Goal: Task Accomplishment & Management: Manage account settings

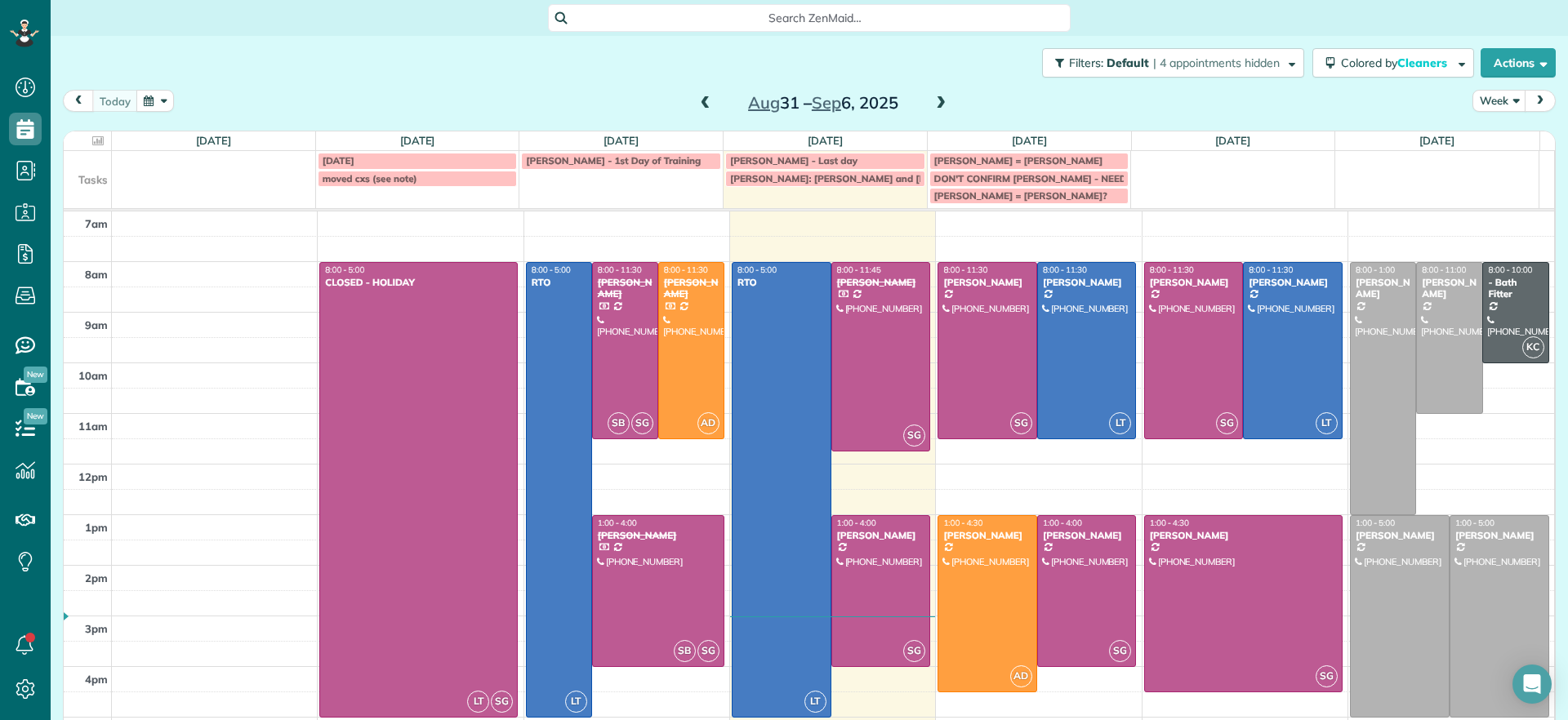
scroll to position [7, 7]
click at [1320, 265] on td at bounding box center [833, 274] width 1443 height 25
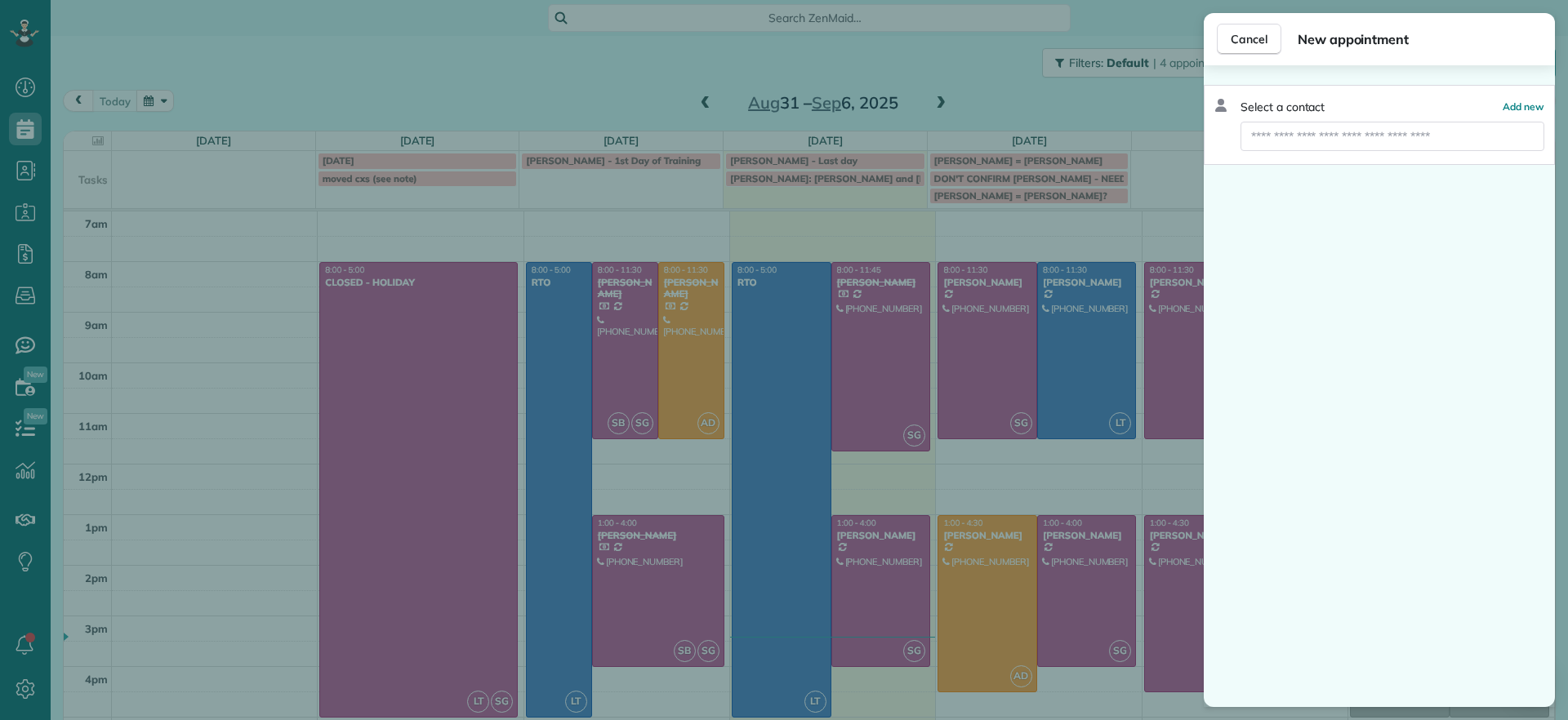
click at [1018, 90] on div "Cancel New appointment Select a contact Add new" at bounding box center [784, 360] width 1568 height 720
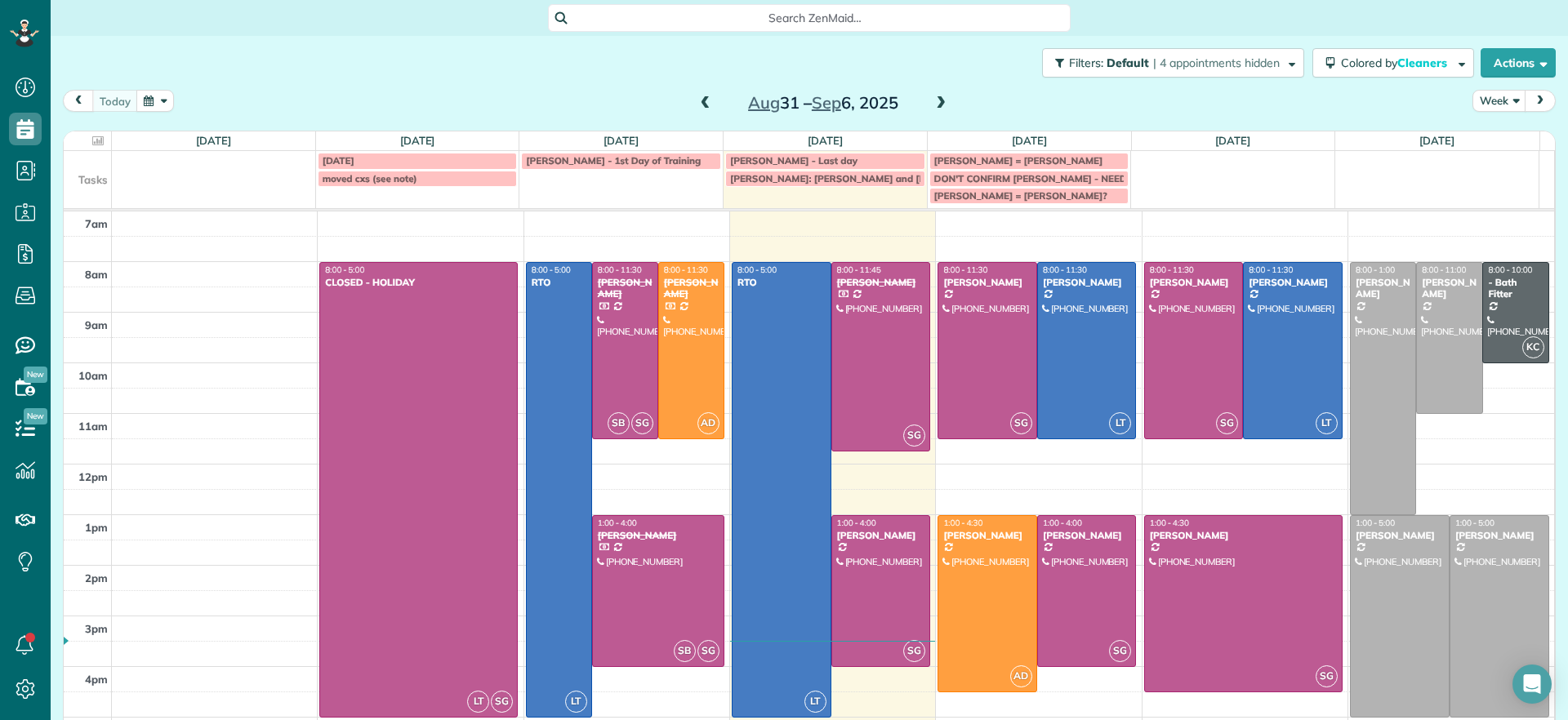
click at [941, 110] on span at bounding box center [940, 104] width 18 height 15
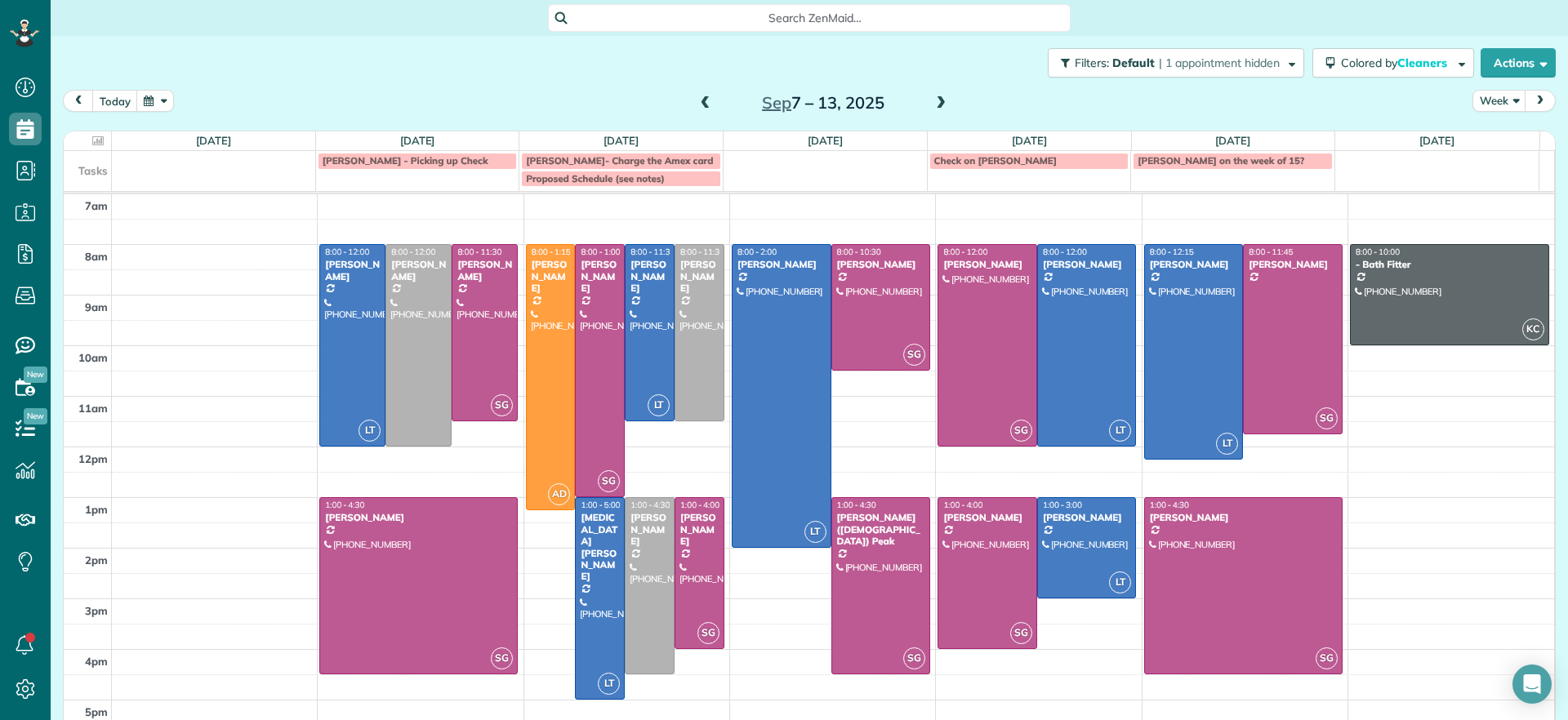
click at [697, 106] on span at bounding box center [705, 104] width 18 height 15
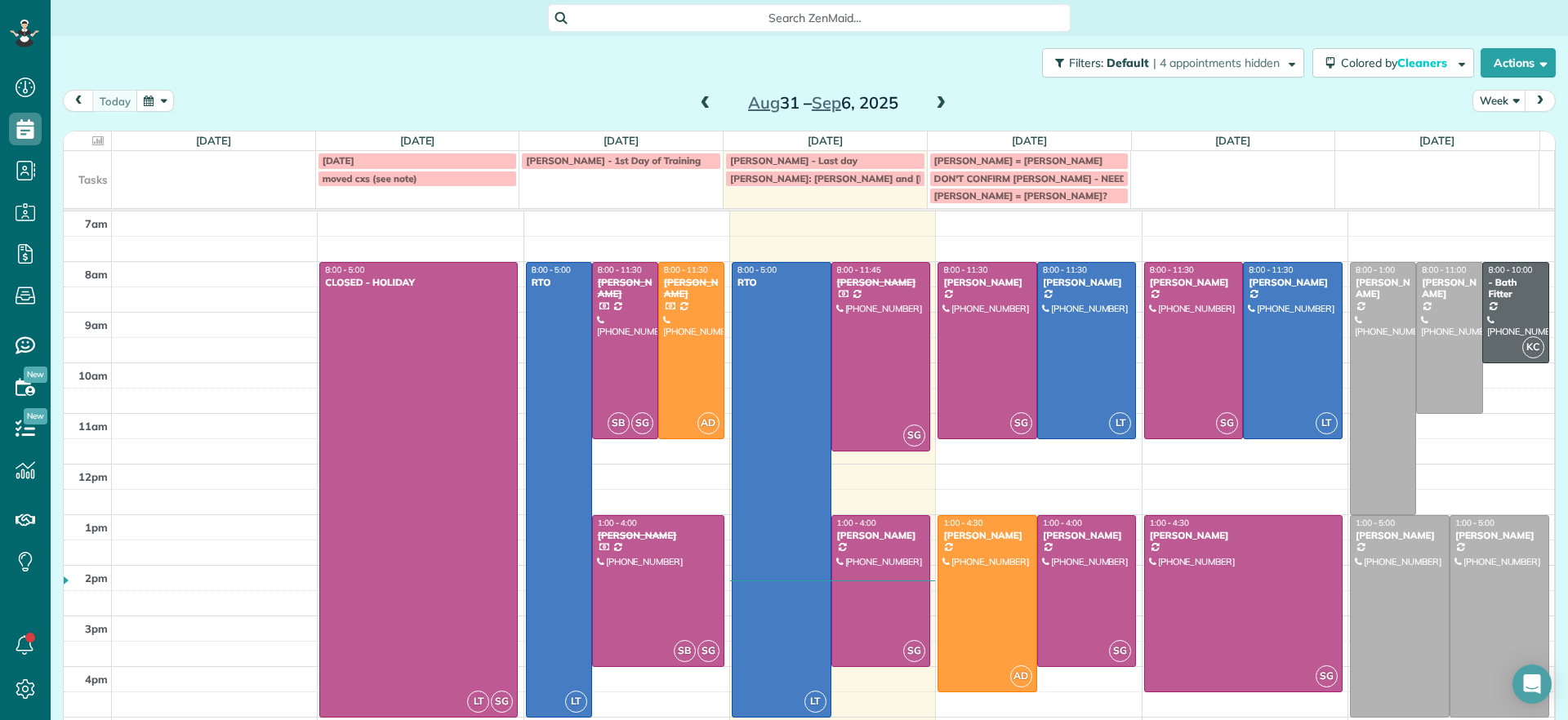
click at [932, 99] on span at bounding box center [940, 104] width 18 height 15
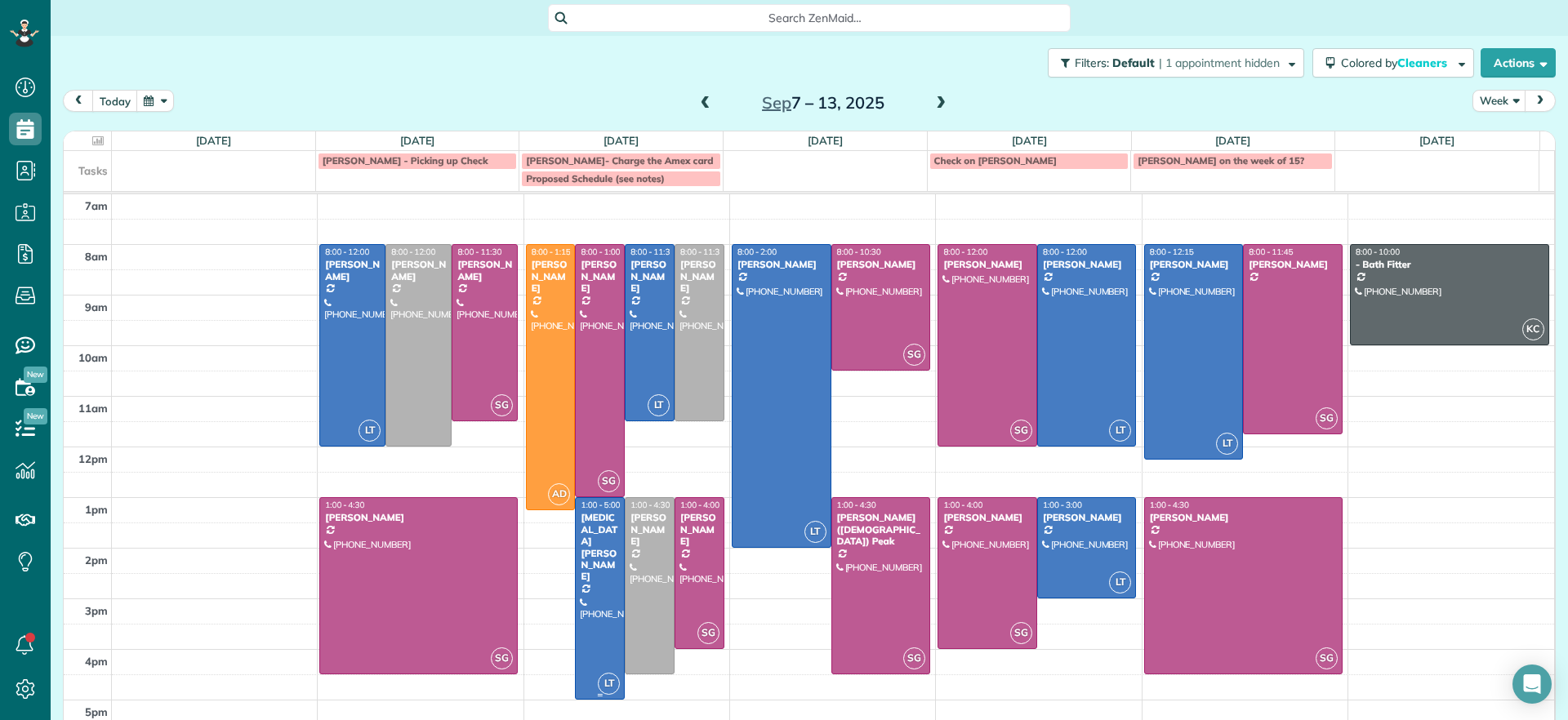
click at [593, 597] on div at bounding box center [600, 598] width 48 height 201
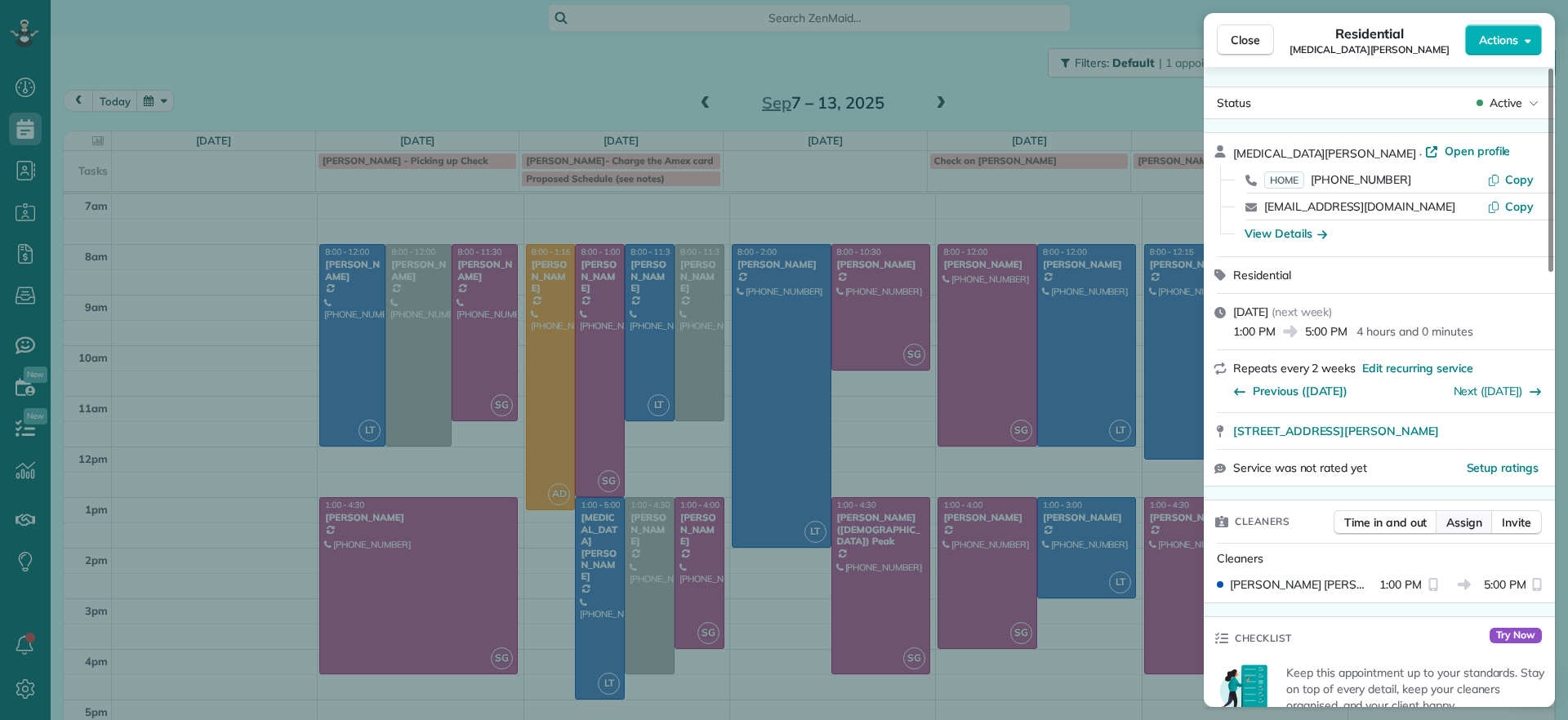
click at [1438, 526] on button "Assign" at bounding box center [1464, 522] width 57 height 24
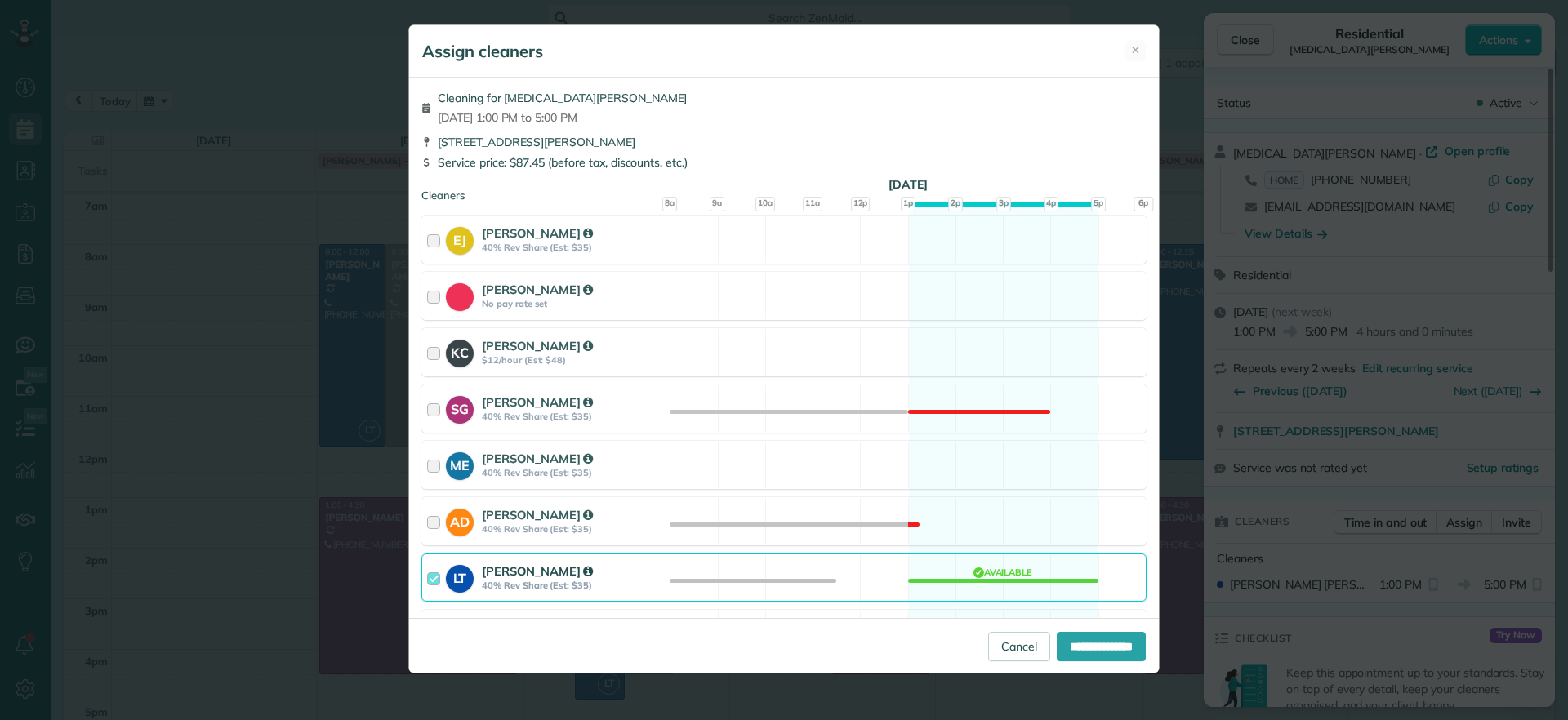
drag, startPoint x: 975, startPoint y: 560, endPoint x: 1072, endPoint y: 601, distance: 105.3
click at [977, 563] on div "LT [PERSON_NAME] 40% Rev Share (Est: $35) Available" at bounding box center [783, 577] width 725 height 48
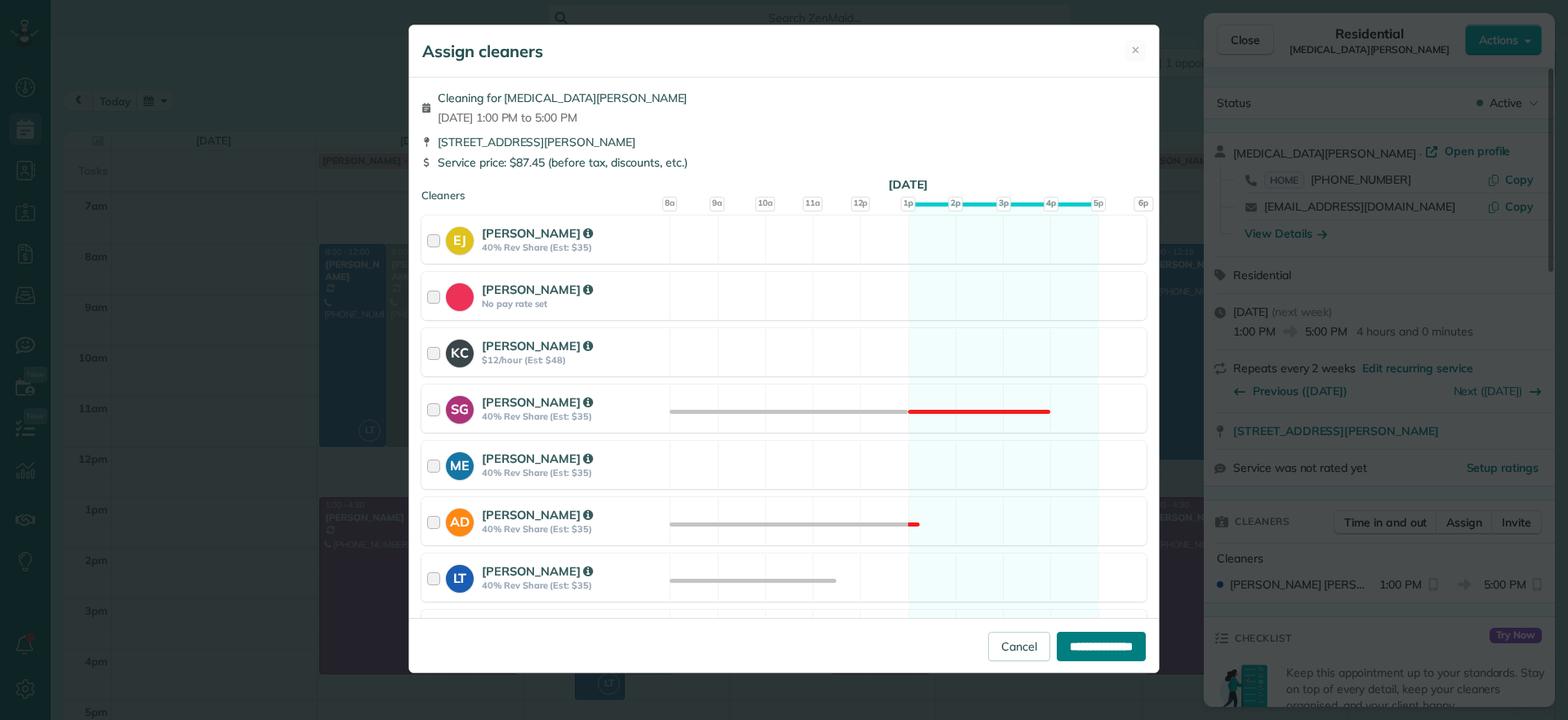
click at [1098, 652] on input "**********" at bounding box center [1101, 647] width 89 height 30
type input "**********"
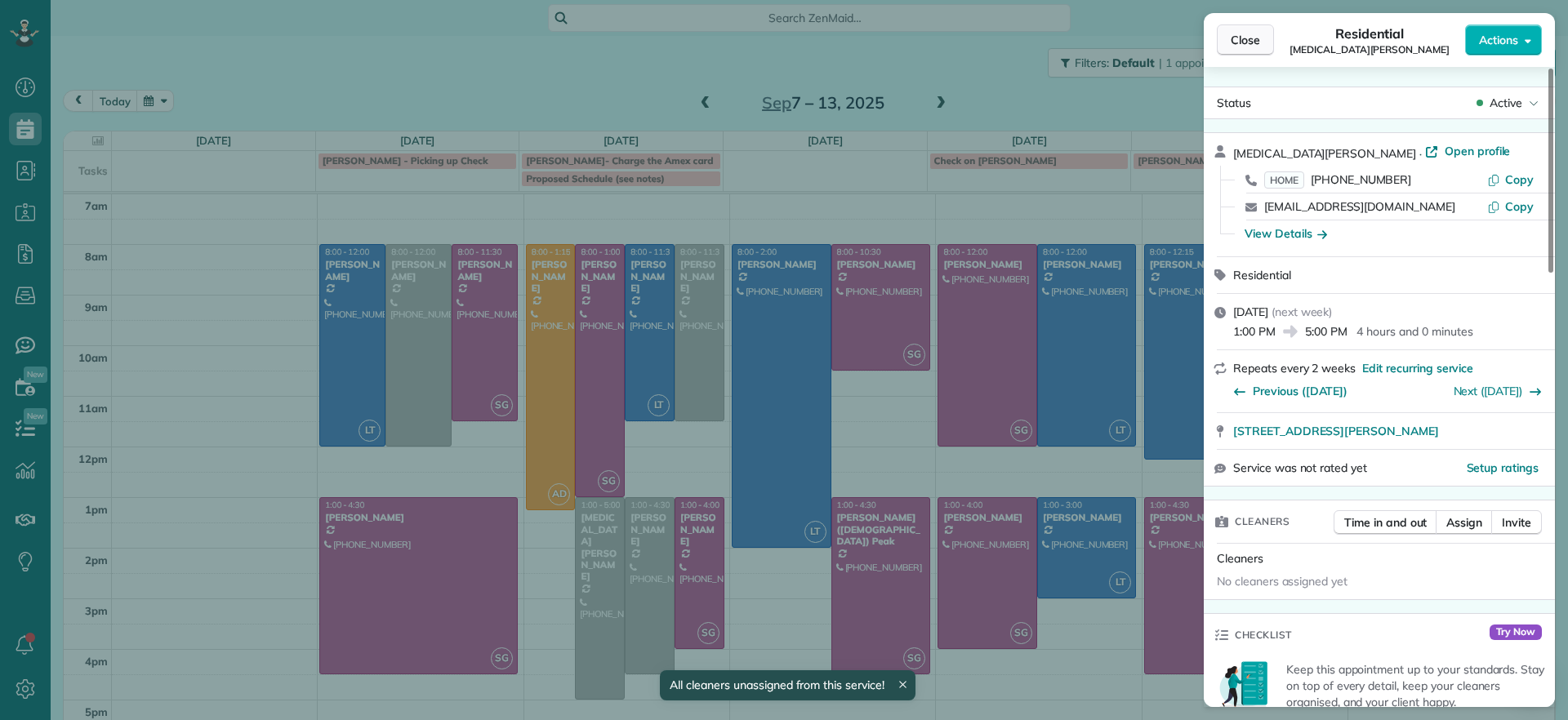
click at [1252, 44] on span "Close" at bounding box center [1246, 40] width 30 height 17
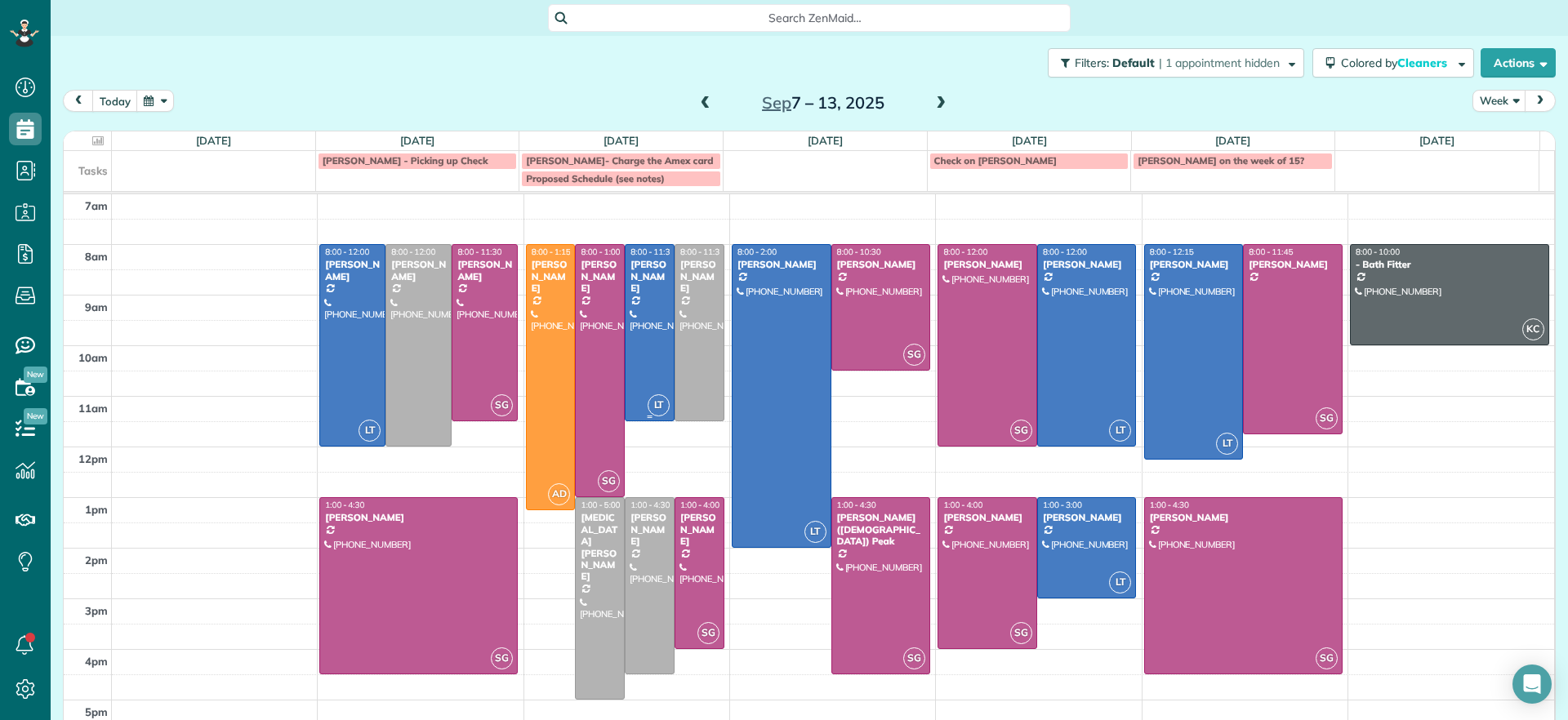
click at [648, 338] on div at bounding box center [650, 333] width 48 height 176
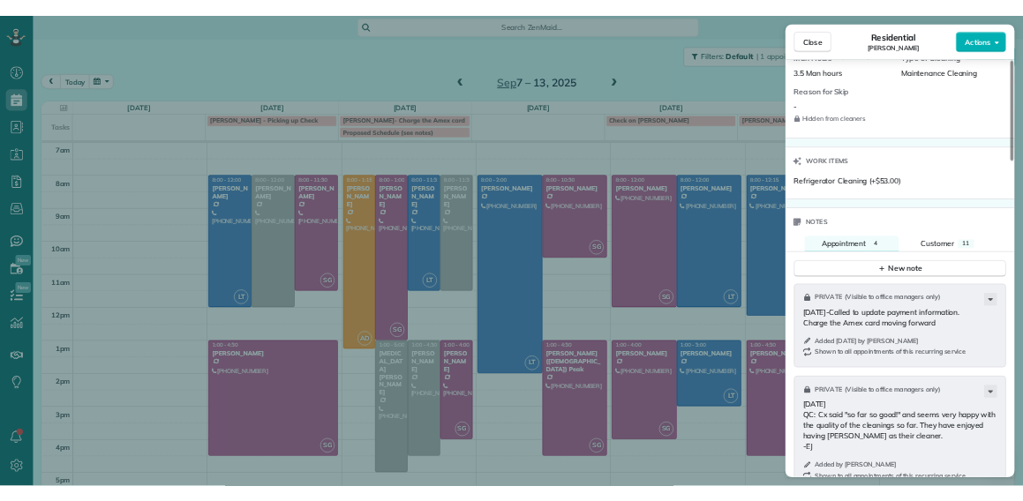
scroll to position [1437, 0]
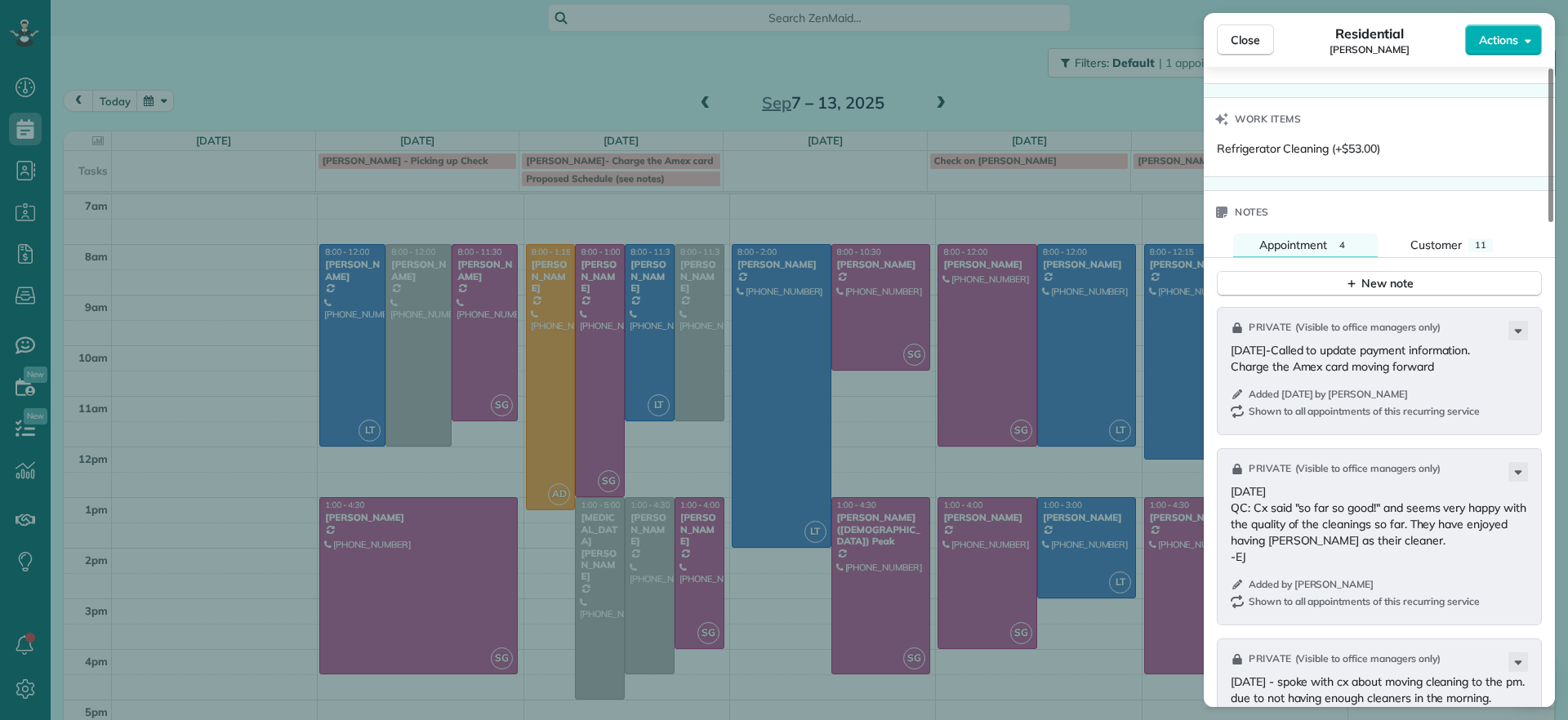
click at [288, 58] on div "Close Residential [PERSON_NAME] Actions Status Active [PERSON_NAME] · Open prof…" at bounding box center [784, 360] width 1568 height 720
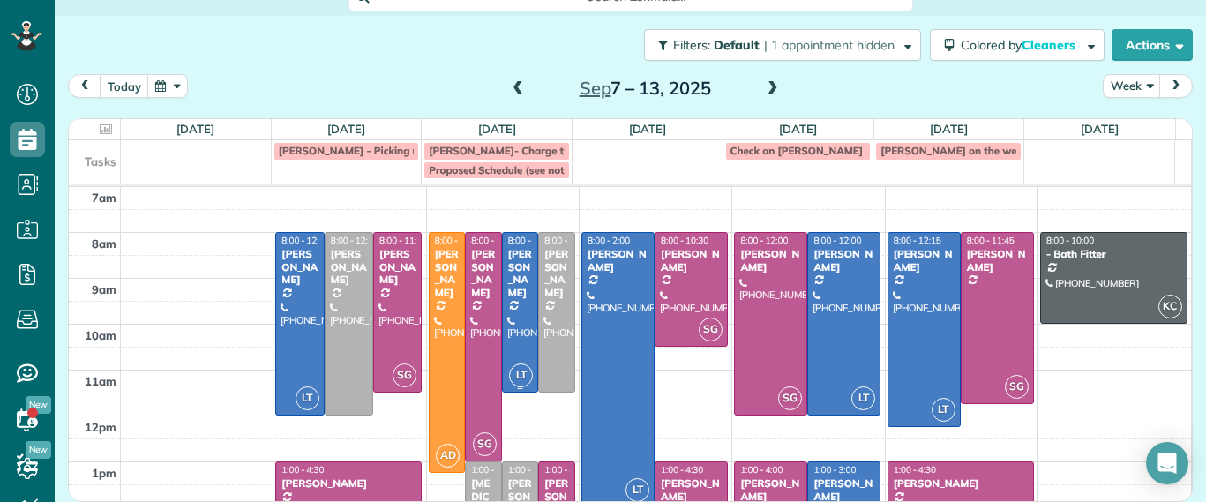
click at [507, 285] on div "[PERSON_NAME]" at bounding box center [520, 273] width 26 height 51
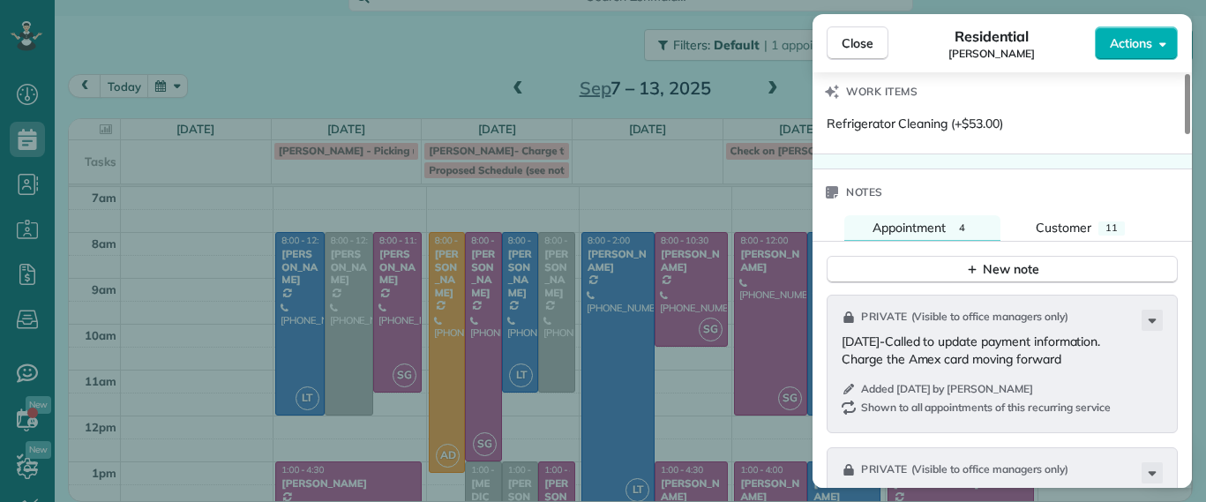
scroll to position [1660, 0]
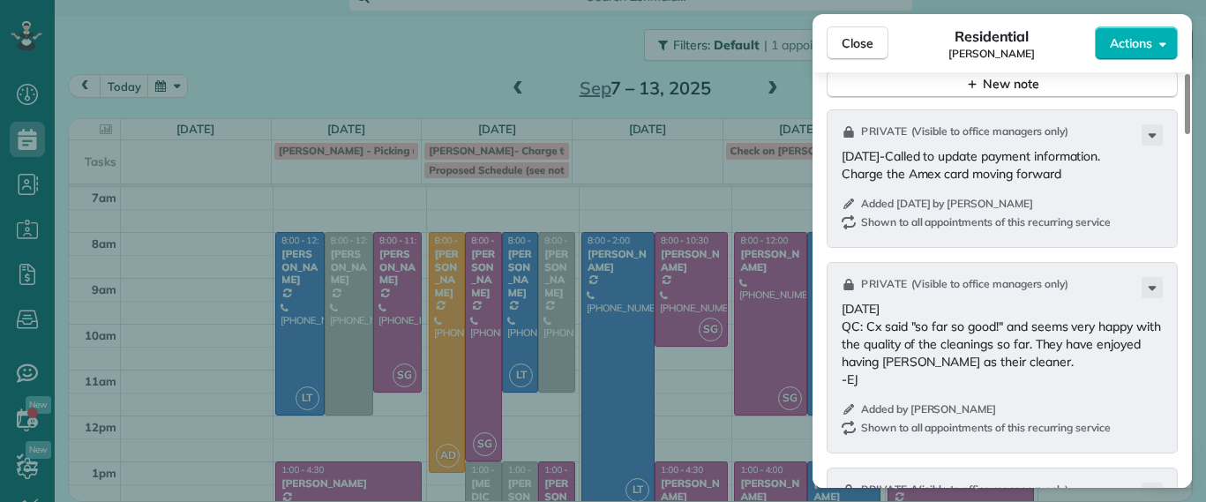
drag, startPoint x: 561, startPoint y: 267, endPoint x: 544, endPoint y: 274, distance: 18.2
click at [560, 267] on div "Close Residential [PERSON_NAME] Actions Status Active [PERSON_NAME] · Open prof…" at bounding box center [603, 251] width 1206 height 502
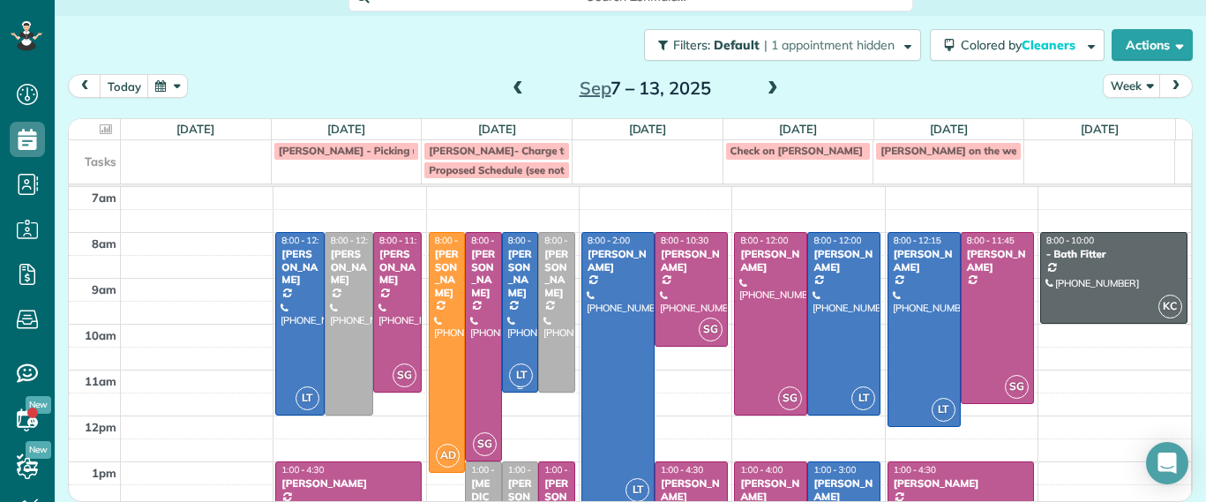
click at [515, 271] on div "[PERSON_NAME]" at bounding box center [520, 273] width 26 height 51
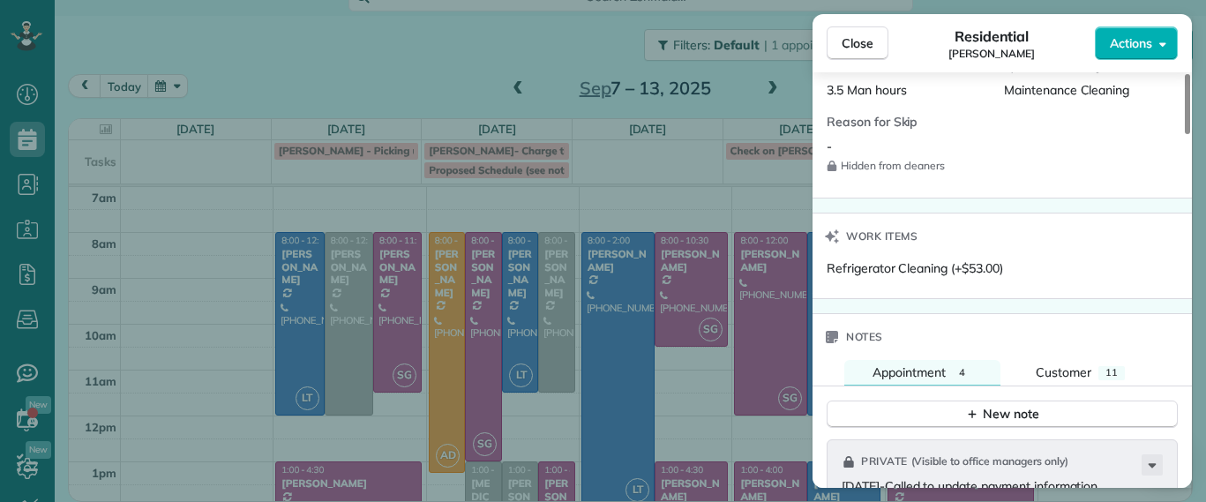
scroll to position [1662, 0]
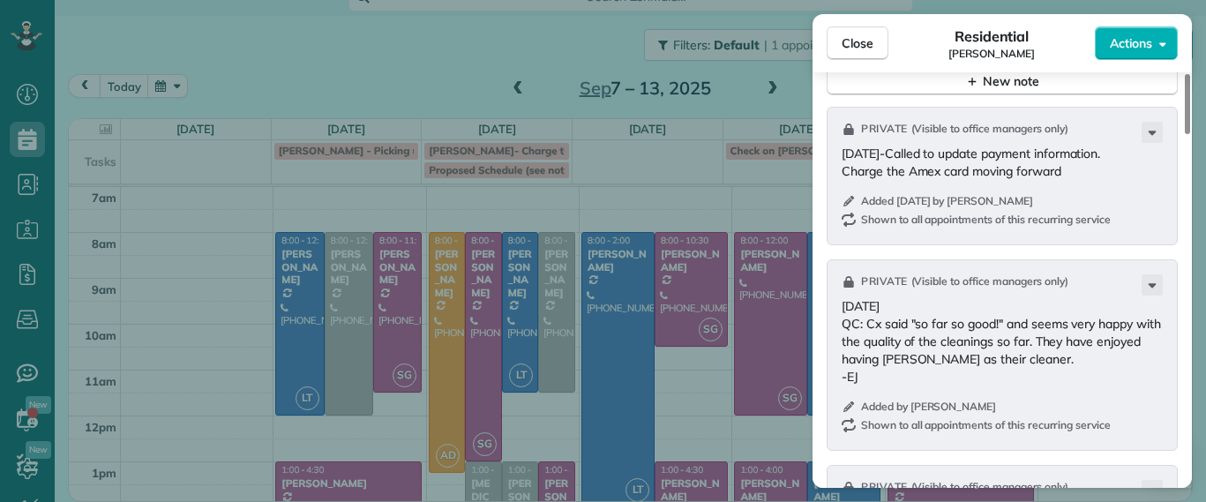
click at [432, 86] on div "Close Residential [PERSON_NAME] Actions Status Active [PERSON_NAME] · Open prof…" at bounding box center [603, 251] width 1206 height 502
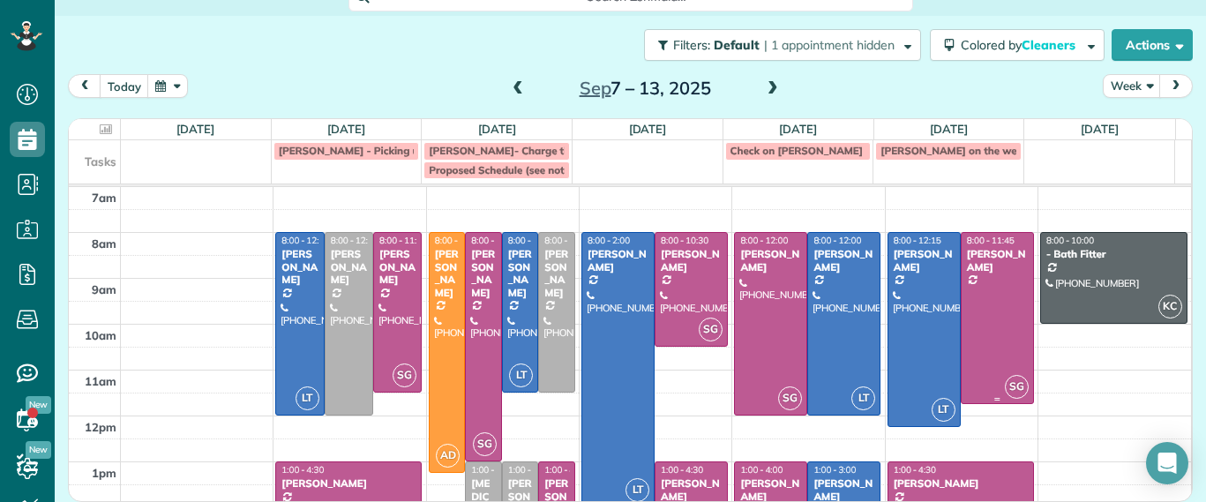
click at [978, 304] on div at bounding box center [997, 318] width 71 height 170
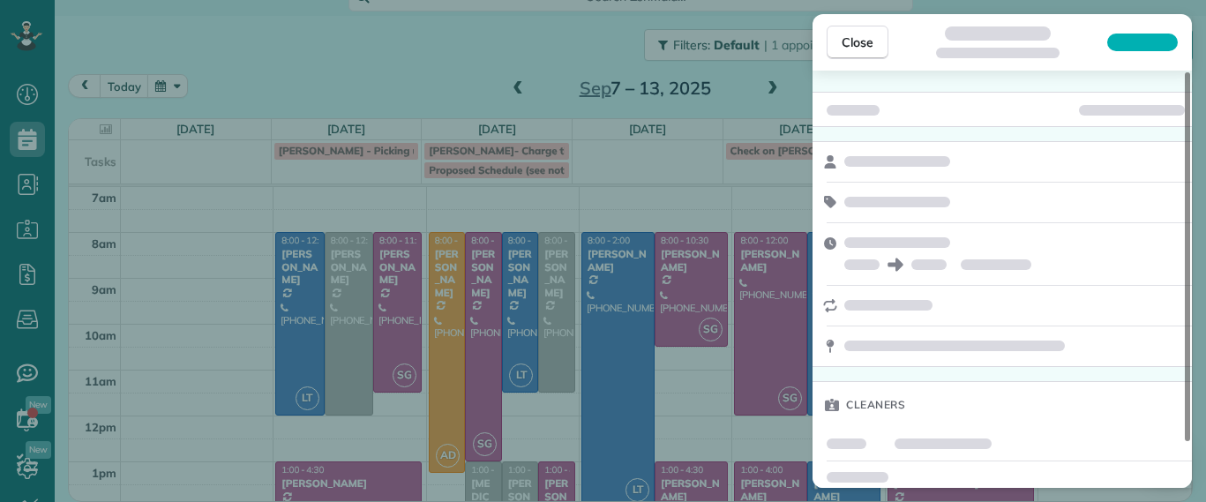
click at [903, 311] on div at bounding box center [1012, 305] width 337 height 19
click at [521, 51] on div "Close Cleaners" at bounding box center [603, 251] width 1206 height 502
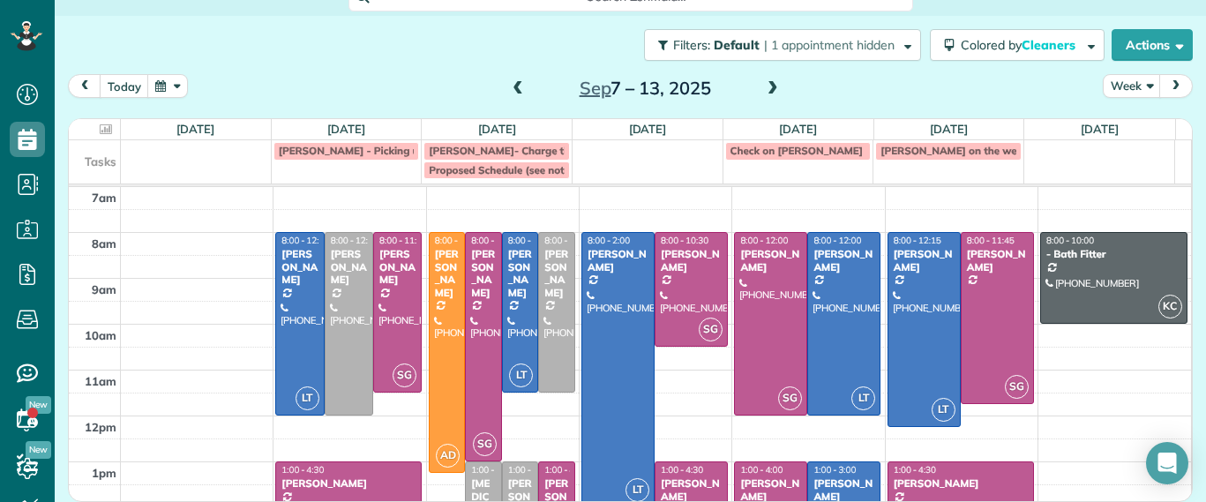
click at [508, 81] on span at bounding box center [517, 89] width 19 height 16
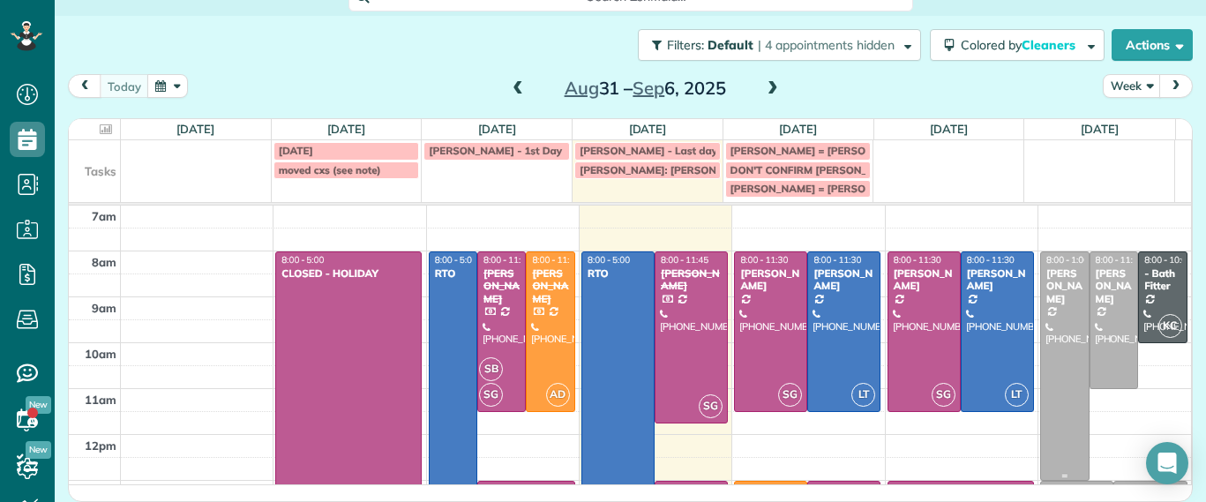
click at [971, 343] on div at bounding box center [997, 331] width 71 height 159
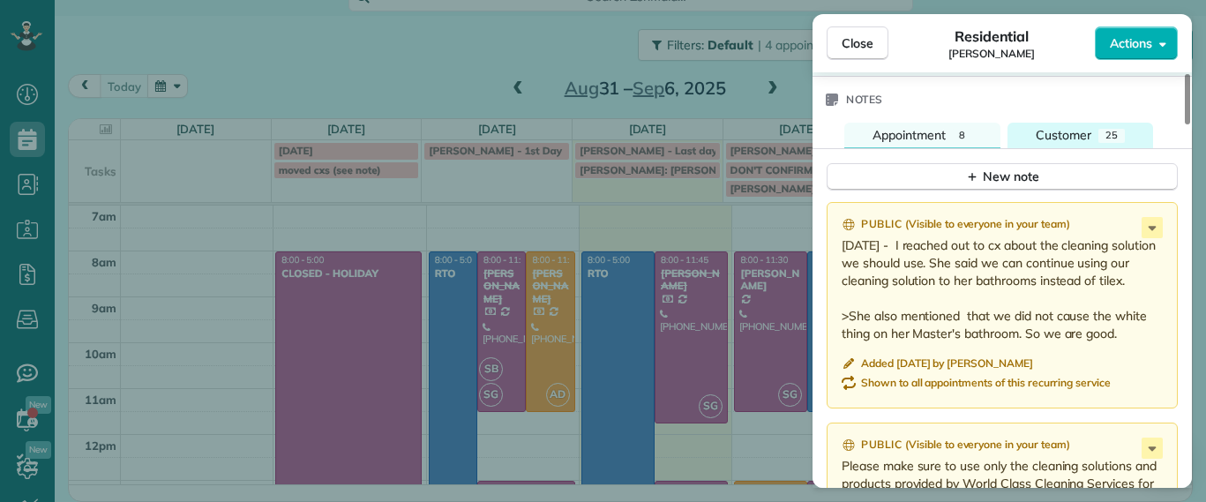
scroll to position [1766, 0]
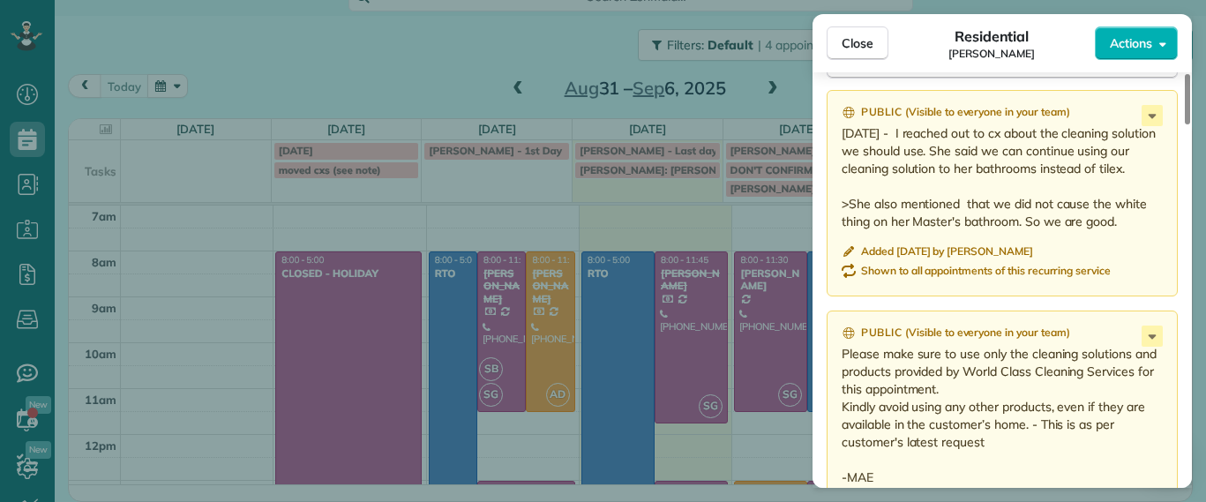
click at [438, 63] on div "Close Residential [PERSON_NAME] Actions Status Active [PERSON_NAME] · Open prof…" at bounding box center [603, 251] width 1206 height 502
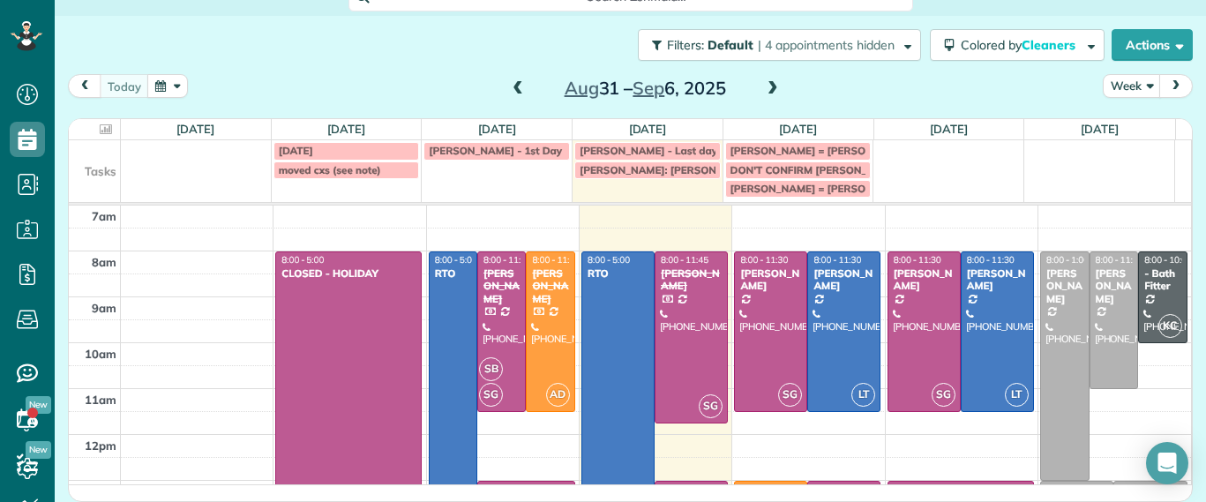
click at [521, 88] on div "[DATE] – [DATE]" at bounding box center [645, 88] width 282 height 28
click at [508, 92] on span at bounding box center [517, 89] width 19 height 16
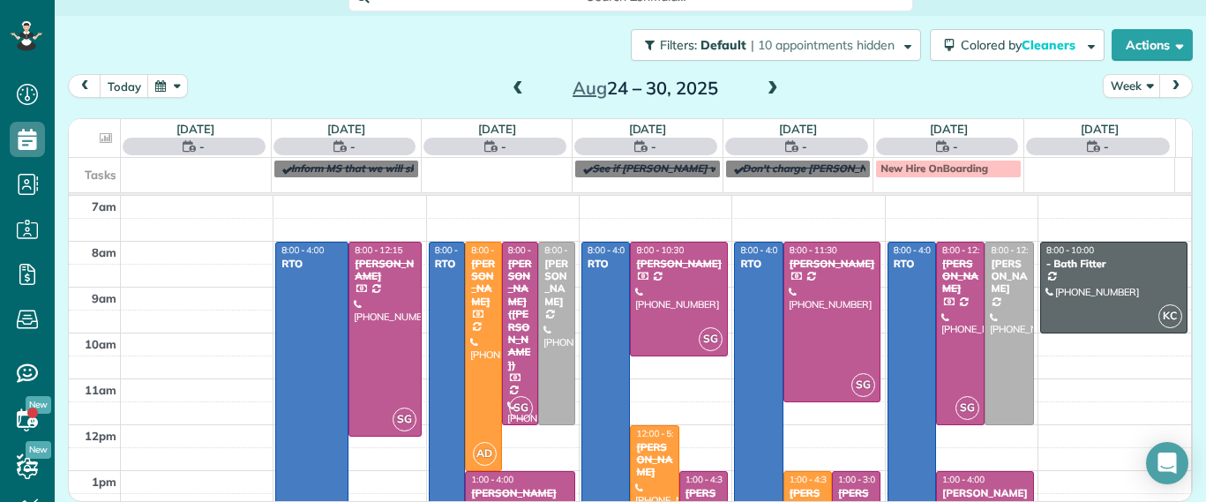
click at [763, 92] on span at bounding box center [772, 89] width 19 height 16
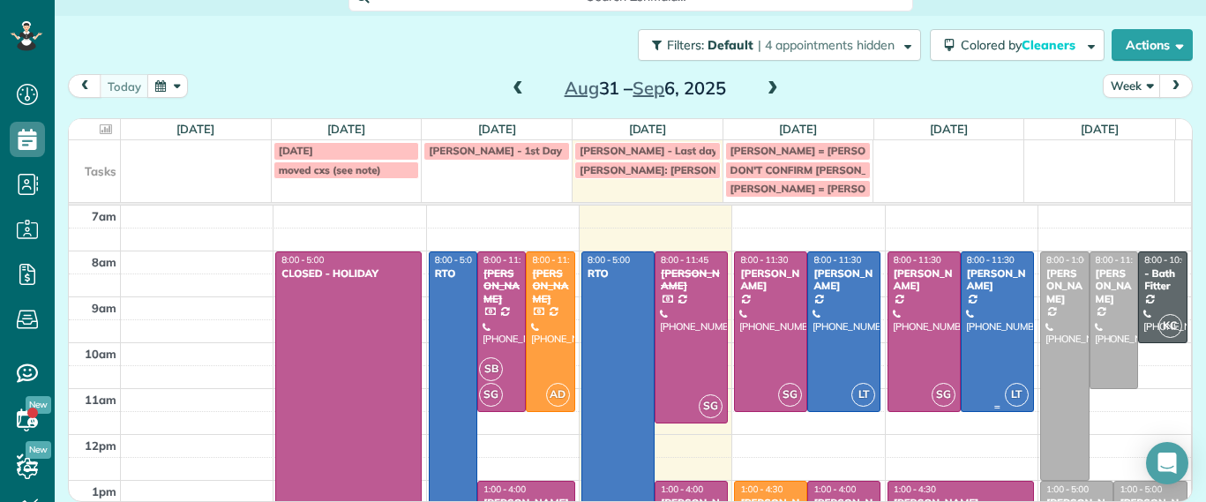
click at [962, 337] on div at bounding box center [997, 331] width 71 height 159
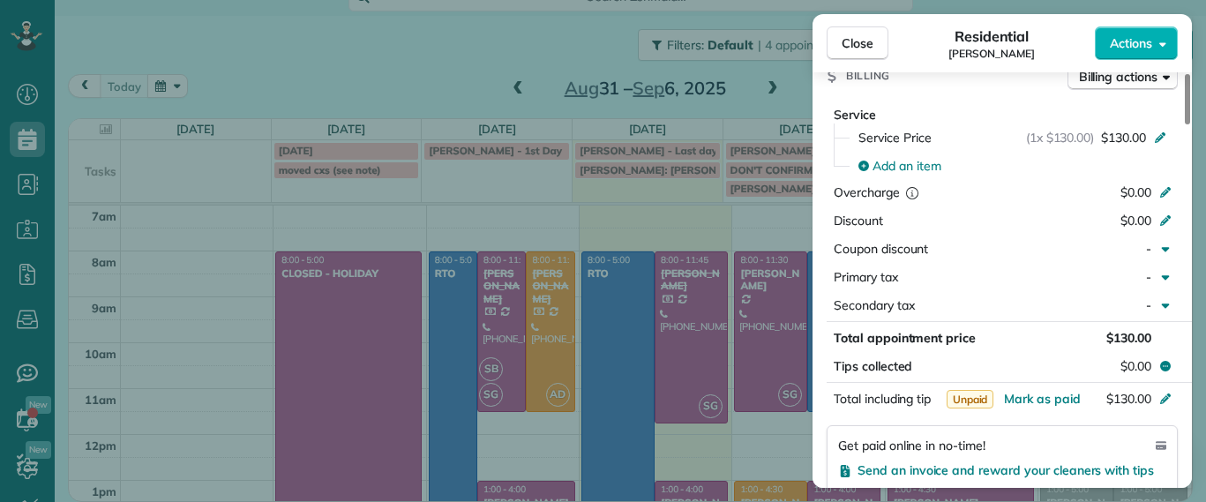
scroll to position [1000, 0]
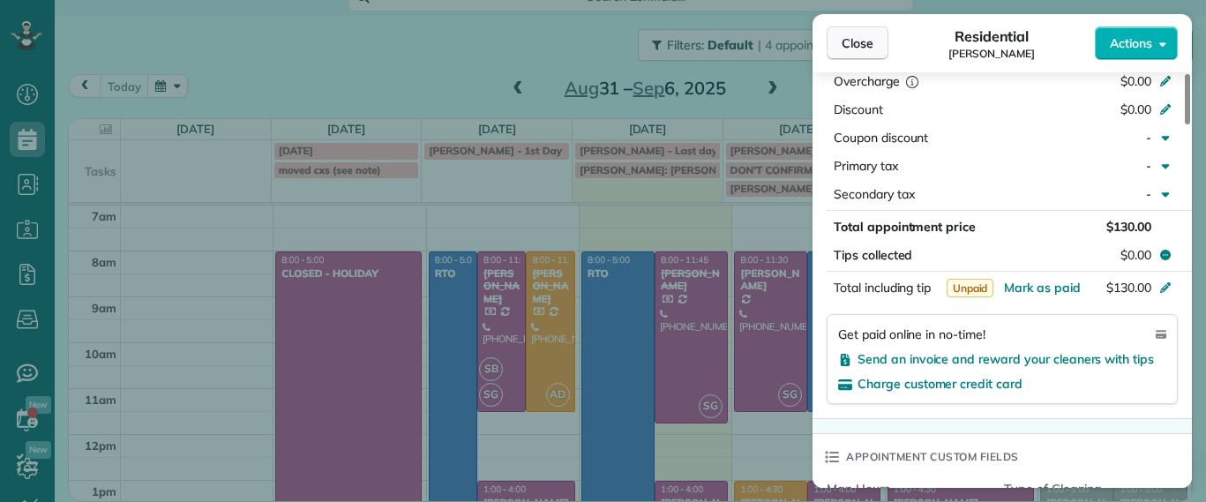
click at [858, 46] on span "Close" at bounding box center [858, 43] width 32 height 18
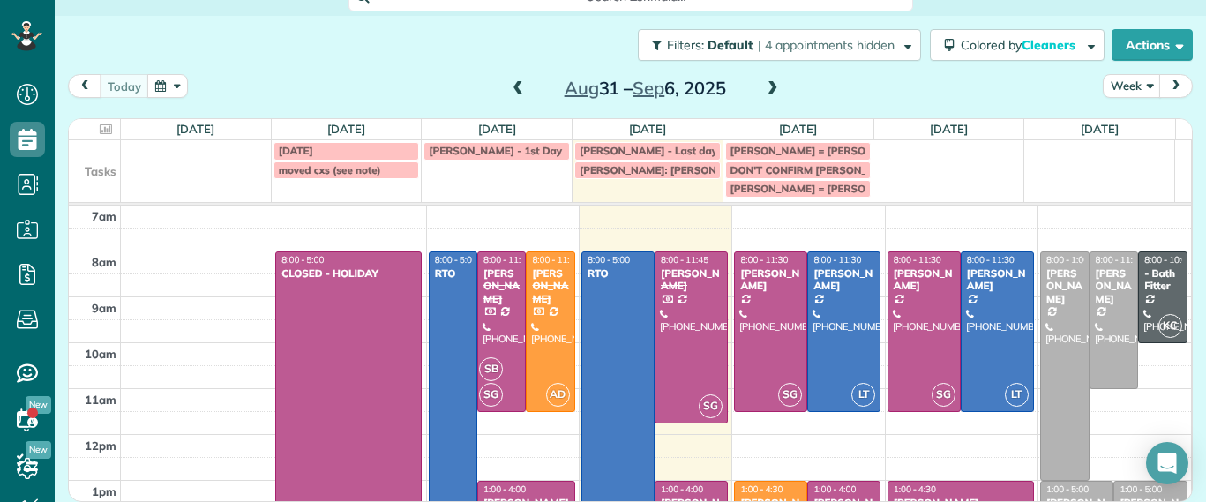
click at [773, 97] on span at bounding box center [772, 89] width 19 height 26
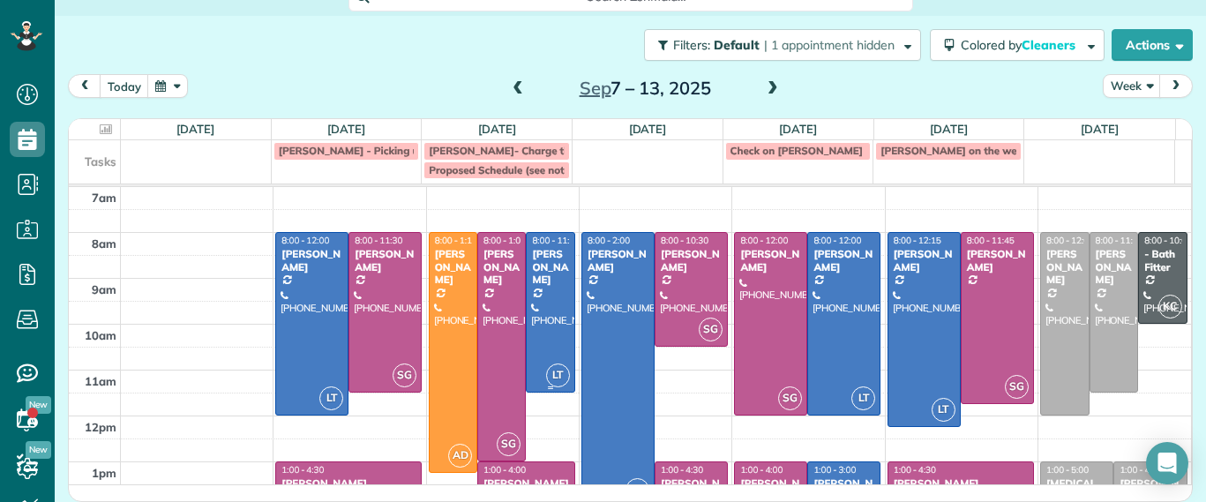
click at [542, 308] on div at bounding box center [550, 312] width 47 height 159
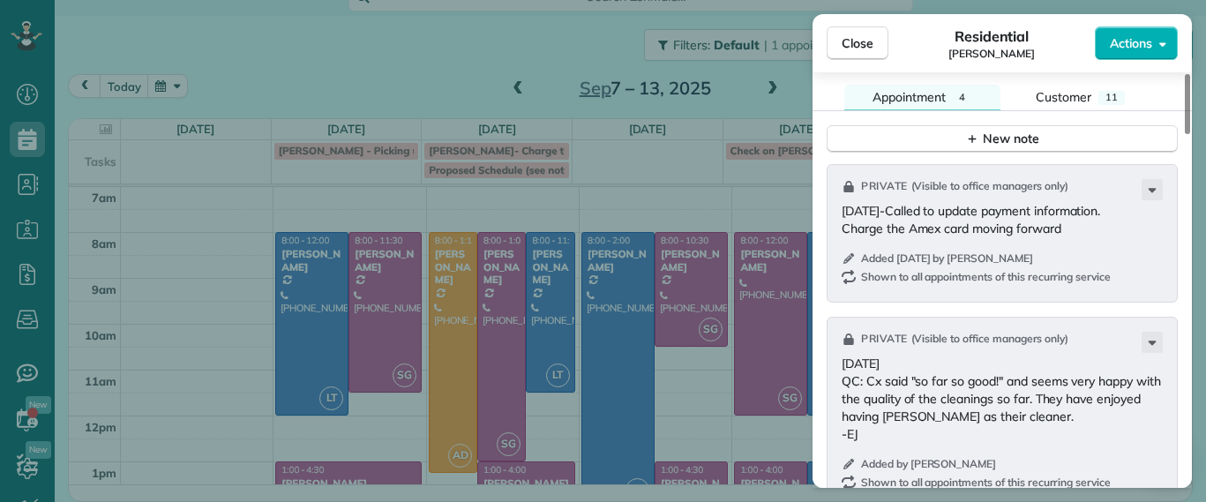
scroll to position [1658, 0]
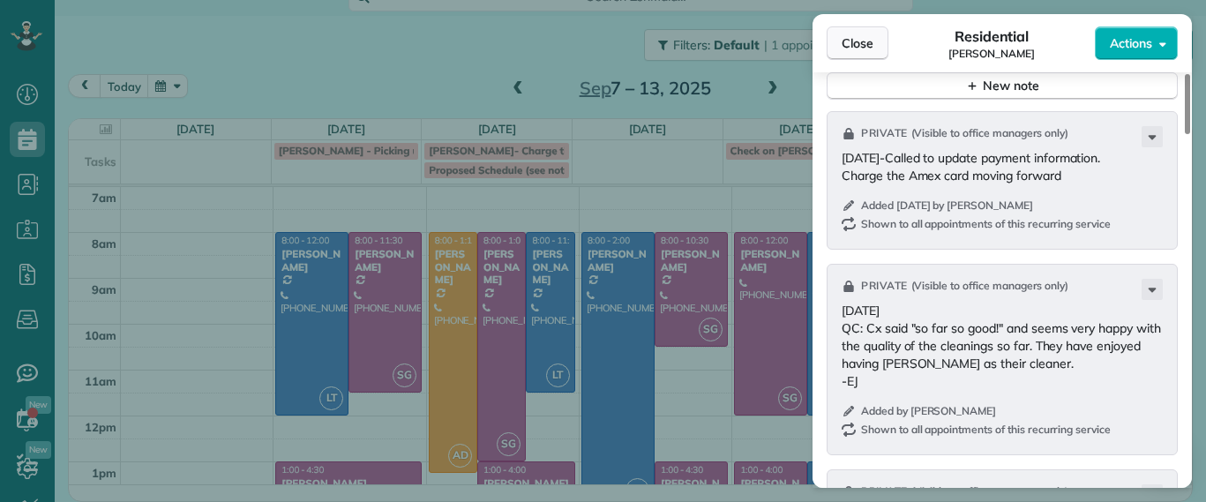
click at [866, 56] on button "Close" at bounding box center [858, 43] width 62 height 34
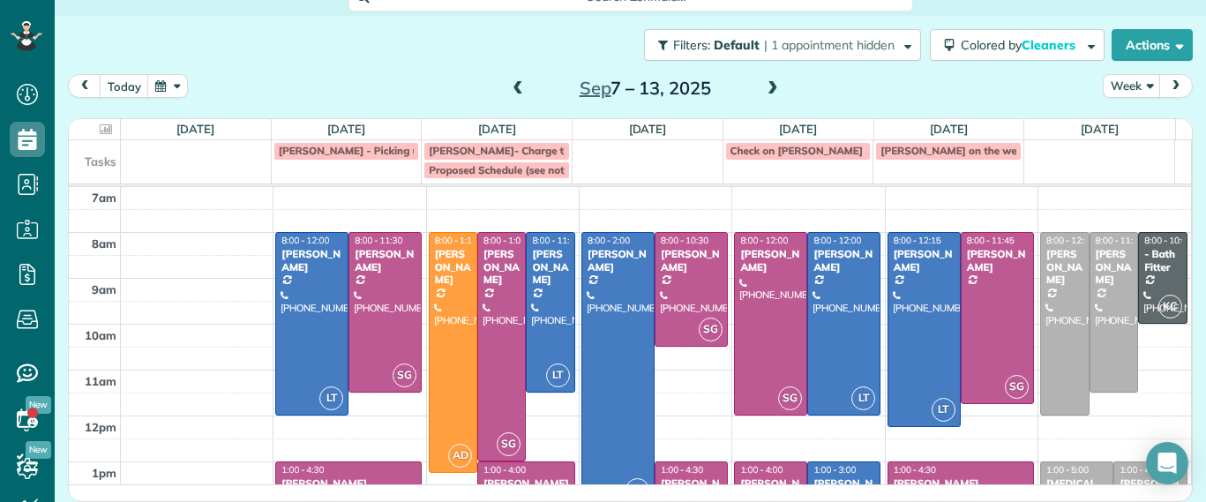
click at [581, 290] on link "LT 8:00 - 2:00 [PERSON_NAME] [PHONE_NUMBER] [STREET_ADDRESS]" at bounding box center [617, 369] width 73 height 275
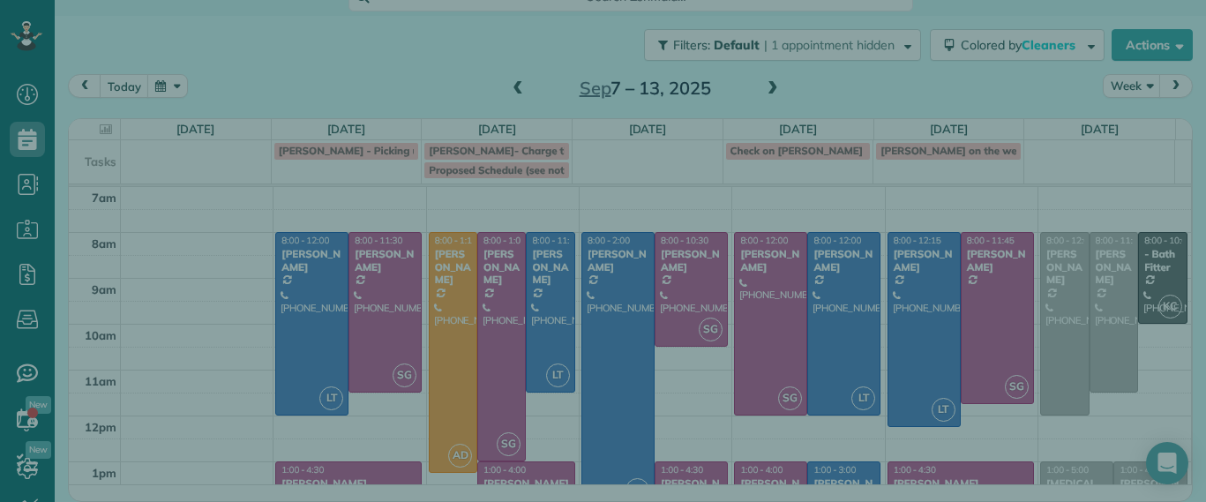
click at [546, 293] on div "Close Cleaners" at bounding box center [603, 251] width 1206 height 502
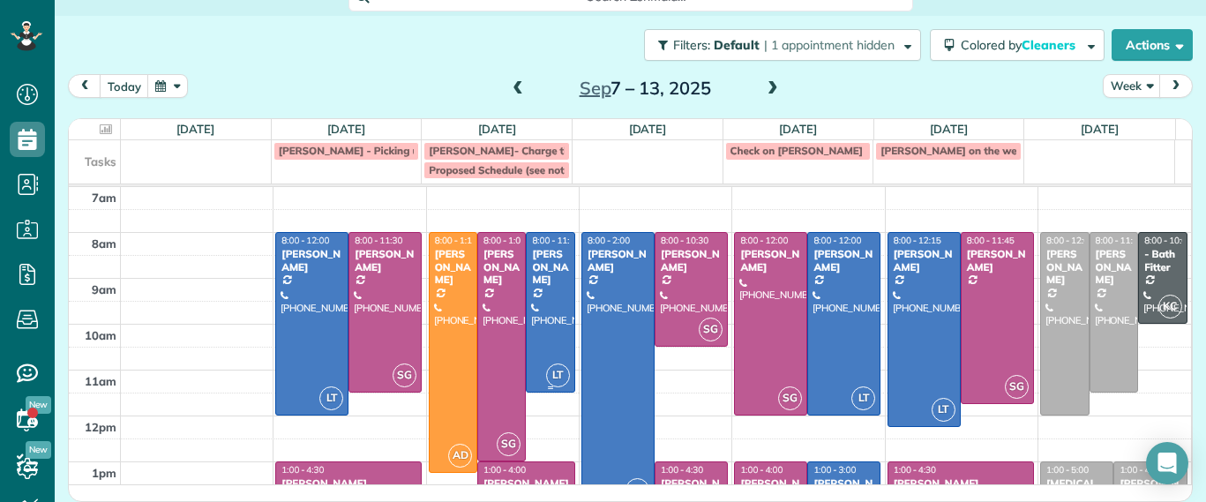
click at [545, 294] on div at bounding box center [550, 312] width 47 height 159
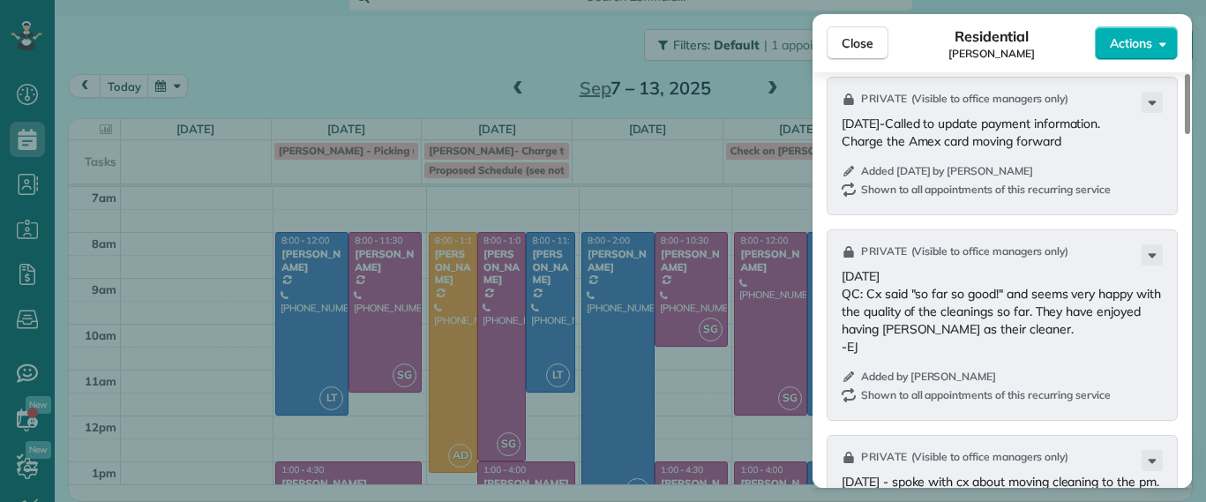
scroll to position [1654, 0]
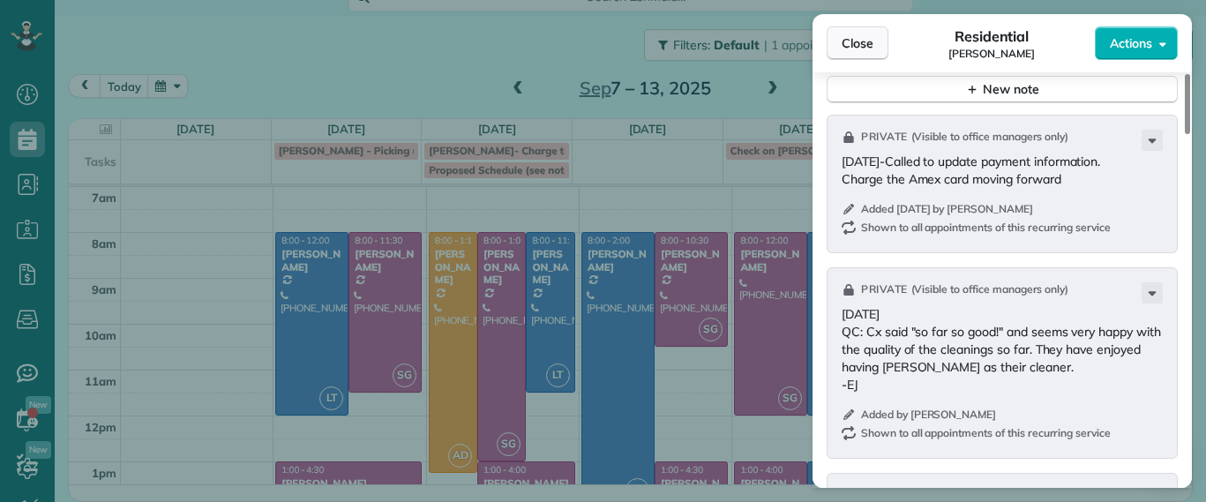
click at [850, 46] on span "Close" at bounding box center [858, 43] width 32 height 18
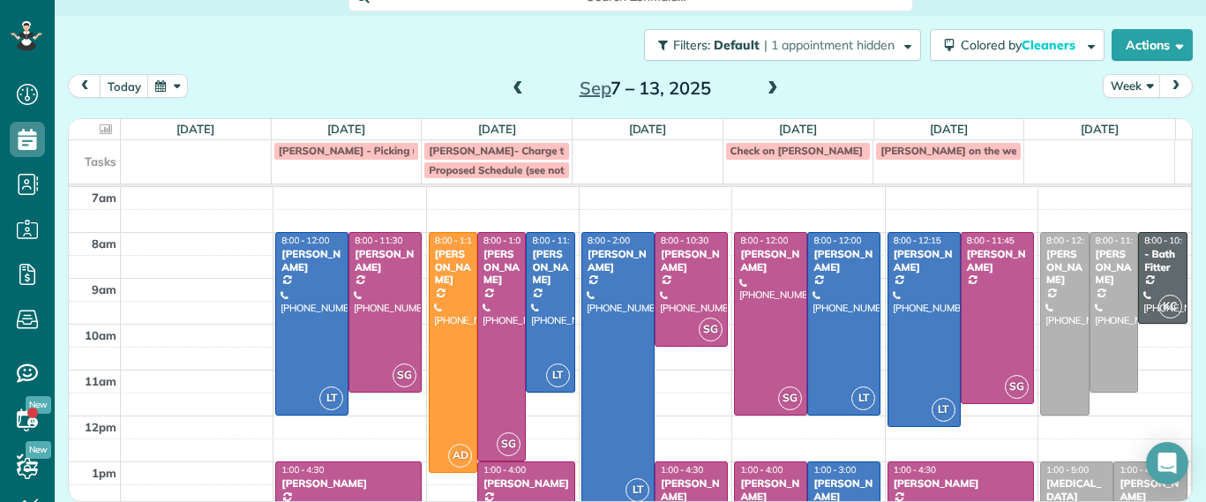
scroll to position [502, 55]
